Goal: Task Accomplishment & Management: Complete application form

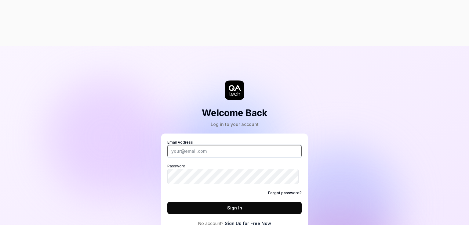
click at [214, 145] on input "Email Address" at bounding box center [234, 151] width 134 height 12
click at [108, 120] on div "Welcome Back Log in to your account Email Address Password Forgot password? Sig…" at bounding box center [234, 158] width 469 height 225
click at [246, 202] on button "Sign In" at bounding box center [234, 208] width 134 height 12
click at [250, 221] on link "Sign Up for Free Now" at bounding box center [248, 224] width 46 height 6
